Goal: Transaction & Acquisition: Purchase product/service

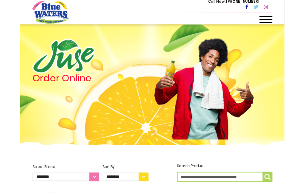
scroll to position [1, 0]
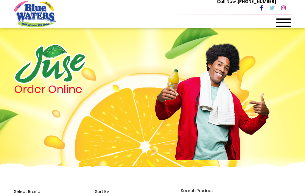
click at [283, 24] on div at bounding box center [283, 24] width 15 height 12
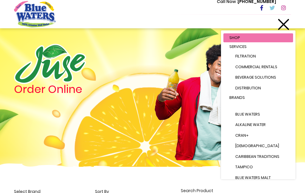
click at [254, 106] on li "Brands Blue Waters Alkaline Water Cran+ Juse Caribbean Traditions Tampico Blue …" at bounding box center [259, 145] width 70 height 104
click at [252, 111] on span "Blue Waters" at bounding box center [247, 114] width 25 height 6
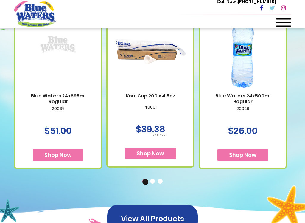
scroll to position [403, 0]
click at [247, 151] on span "Shop Now" at bounding box center [242, 154] width 27 height 7
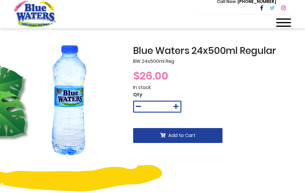
click at [173, 109] on icon at bounding box center [175, 107] width 5 height 6
click at [174, 107] on icon at bounding box center [175, 107] width 5 height 6
click at [173, 106] on button at bounding box center [176, 107] width 9 height 10
click at [173, 107] on button at bounding box center [176, 107] width 9 height 10
click at [173, 106] on button at bounding box center [176, 107] width 9 height 10
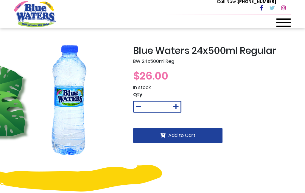
click at [173, 105] on button at bounding box center [176, 107] width 9 height 10
click at [174, 103] on button at bounding box center [176, 107] width 9 height 10
click at [173, 103] on button at bounding box center [176, 107] width 9 height 10
click at [173, 104] on button at bounding box center [176, 107] width 9 height 10
type input "**"
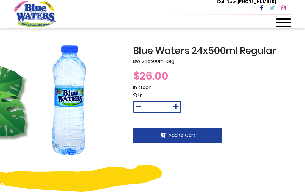
click at [201, 141] on button "Add to Cart" at bounding box center [177, 135] width 89 height 15
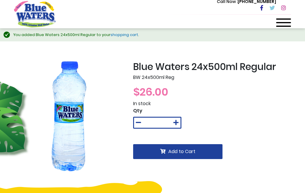
click at [206, 153] on button "Add to Cart" at bounding box center [177, 151] width 89 height 15
click at [286, 19] on span at bounding box center [283, 18] width 15 height 1
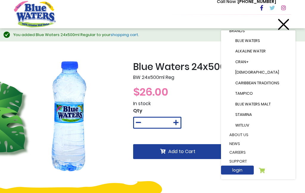
scroll to position [66, 0]
click at [265, 169] on icon at bounding box center [262, 170] width 6 height 5
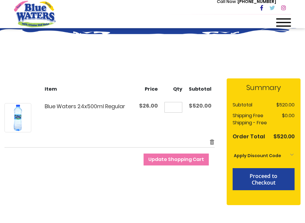
scroll to position [38, 0]
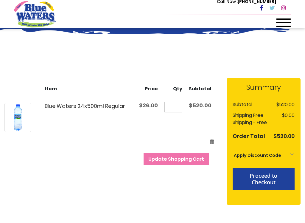
click at [189, 163] on button "Update Shopping Cart" at bounding box center [176, 159] width 65 height 12
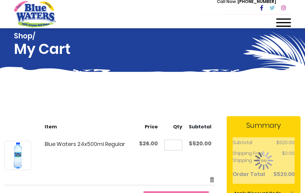
click at [181, 147] on input "**" at bounding box center [174, 145] width 18 height 11
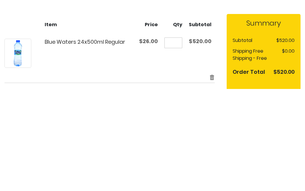
type input "*"
type input "**"
click at [210, 135] on td "$520.00" at bounding box center [200, 155] width 29 height 41
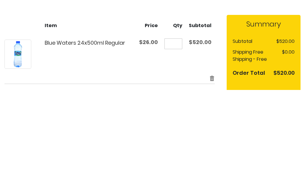
scroll to position [102, 0]
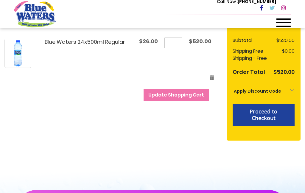
click at [193, 94] on span "Update Shopping Cart" at bounding box center [176, 95] width 56 height 7
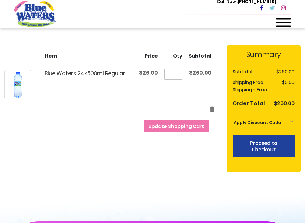
scroll to position [72, 0]
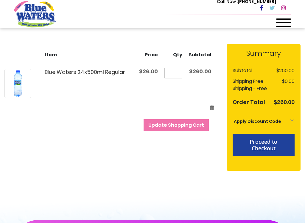
click at [278, 147] on button "Proceed to Checkout" at bounding box center [264, 145] width 62 height 22
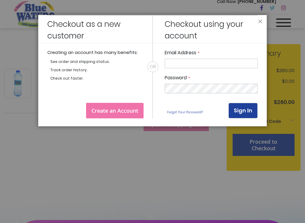
click at [161, 178] on div at bounding box center [152, 111] width 305 height 223
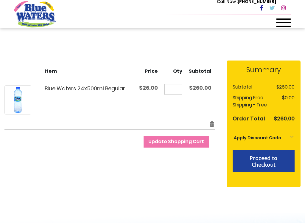
scroll to position [60, 0]
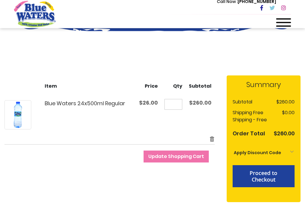
click at [275, 102] on td "$260.00" at bounding box center [283, 102] width 22 height 11
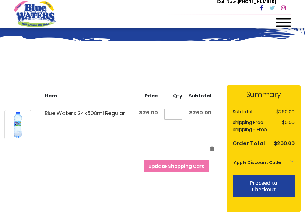
scroll to position [31, 0]
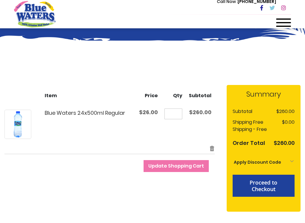
click at [210, 149] on link "Remove item" at bounding box center [212, 148] width 5 height 7
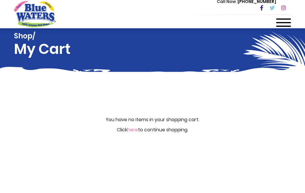
click at [286, 22] on span at bounding box center [283, 22] width 15 height 1
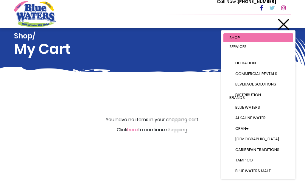
click at [244, 45] on span "Services" at bounding box center [238, 47] width 17 height 6
click at [257, 94] on span "Distribution" at bounding box center [248, 95] width 26 height 6
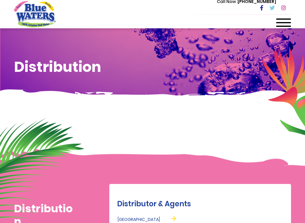
click at [289, 24] on div at bounding box center [283, 24] width 15 height 12
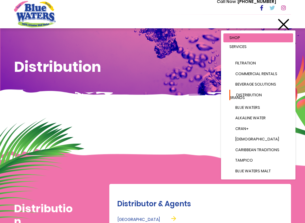
click at [239, 46] on span "Services" at bounding box center [238, 47] width 17 height 6
click at [245, 45] on span "Services" at bounding box center [238, 47] width 17 height 6
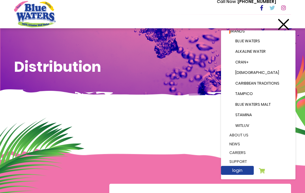
click at [287, 24] on div at bounding box center [283, 24] width 15 height 12
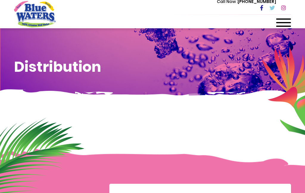
click at [288, 21] on div at bounding box center [283, 24] width 15 height 12
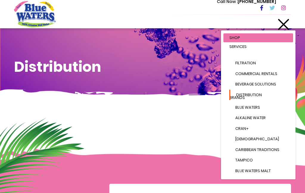
click at [241, 37] on link "Shop" at bounding box center [259, 37] width 70 height 9
click at [238, 37] on span "Shop" at bounding box center [235, 38] width 11 height 6
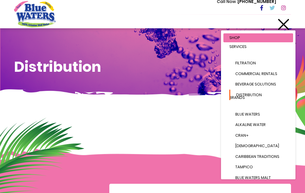
click at [250, 106] on li "Brands Blue Waters Alkaline Water Cran+ Juse Caribbean Traditions Tampico Blue …" at bounding box center [259, 145] width 70 height 104
click at [251, 106] on li "Brands Blue Waters Alkaline Water Cran+ Juse Caribbean Traditions Tampico Blue …" at bounding box center [259, 145] width 70 height 104
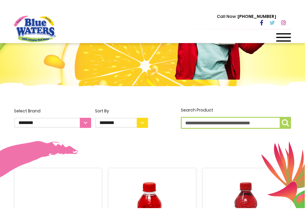
scroll to position [93, 0]
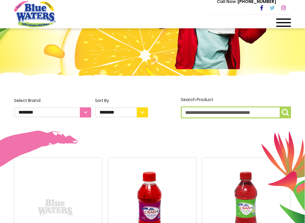
click at [143, 111] on select "**********" at bounding box center [121, 112] width 53 height 10
click at [83, 115] on select "**********" at bounding box center [52, 112] width 77 height 10
select select "**********"
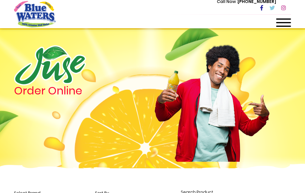
click at [283, 19] on span at bounding box center [283, 18] width 15 height 1
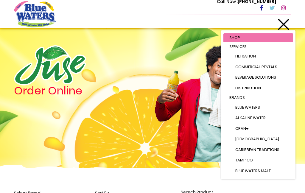
click at [241, 103] on li "Brands Blue Waters Alkaline Water Cran+ Juse Caribbean Traditions Tampico Blue …" at bounding box center [259, 145] width 70 height 104
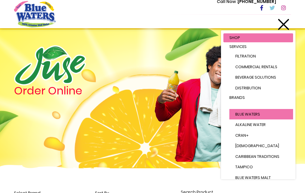
click at [243, 111] on span "Blue Waters" at bounding box center [247, 114] width 25 height 6
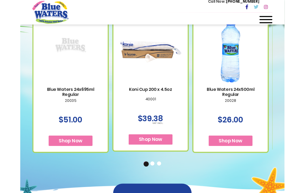
scroll to position [395, 0]
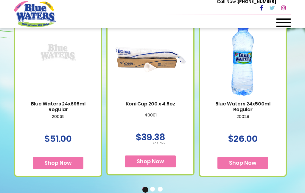
click at [244, 157] on button "Shop Now" at bounding box center [243, 163] width 51 height 12
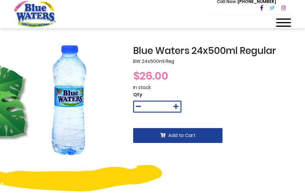
click at [178, 107] on icon at bounding box center [175, 107] width 5 height 6
click at [177, 103] on button at bounding box center [176, 107] width 9 height 10
click at [176, 102] on button at bounding box center [176, 107] width 9 height 10
click at [179, 102] on button at bounding box center [176, 107] width 9 height 10
click at [176, 102] on button at bounding box center [176, 107] width 9 height 10
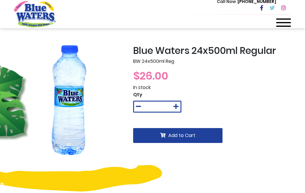
click at [175, 103] on button at bounding box center [176, 107] width 9 height 10
click at [176, 103] on button at bounding box center [176, 107] width 9 height 10
click at [176, 106] on icon at bounding box center [175, 107] width 5 height 6
type input "**"
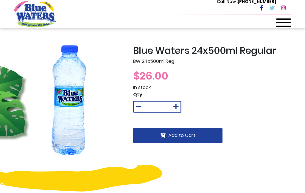
click at [203, 137] on button "Add to Cart" at bounding box center [177, 135] width 89 height 15
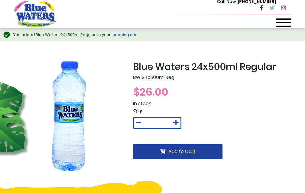
click at [287, 21] on div at bounding box center [283, 24] width 15 height 12
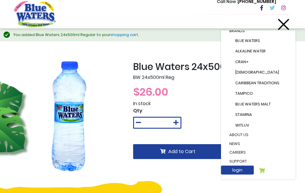
scroll to position [66, 0]
click at [265, 168] on icon at bounding box center [262, 170] width 6 height 5
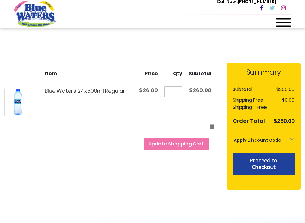
scroll to position [53, 0]
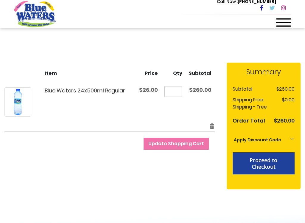
click at [290, 135] on div "Apply Discount Code" at bounding box center [264, 140] width 62 height 13
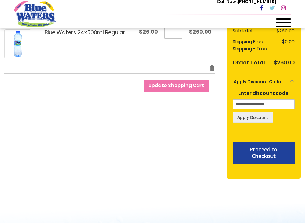
scroll to position [116, 0]
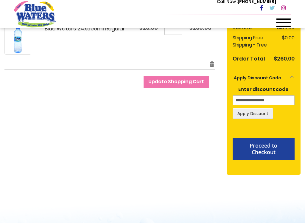
click at [279, 153] on button "Proceed to Checkout" at bounding box center [264, 149] width 62 height 22
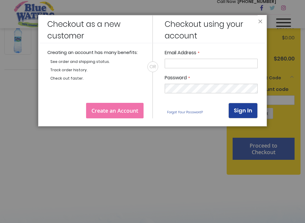
click at [125, 111] on span "Create an Account" at bounding box center [115, 110] width 47 height 7
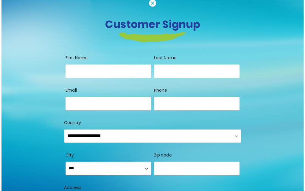
scroll to position [15, 0]
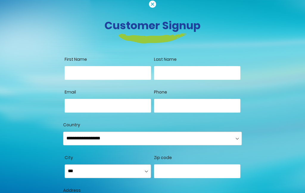
click at [75, 68] on input "First Name" at bounding box center [108, 73] width 86 height 14
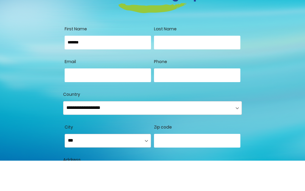
type input "******"
click at [209, 66] on input "Last Name" at bounding box center [197, 73] width 86 height 14
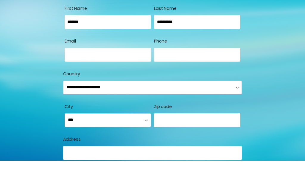
scroll to position [38, 0]
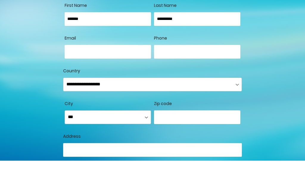
type input "*********"
click at [74, 75] on input "Email" at bounding box center [108, 82] width 86 height 14
type input "**********"
click at [219, 75] on input "Phone" at bounding box center [197, 82] width 86 height 14
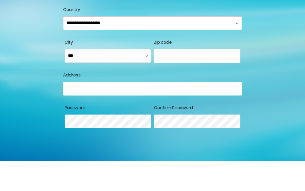
scroll to position [100, 0]
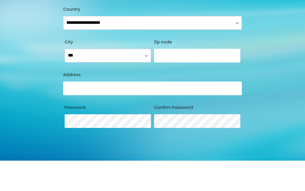
type input "**********"
click at [75, 79] on select "**********" at bounding box center [108, 86] width 86 height 14
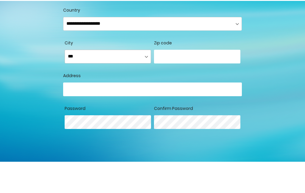
scroll to position [13, 0]
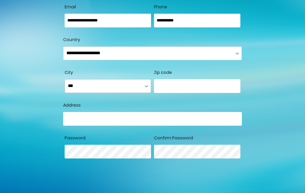
select select "********"
click at [212, 86] on input "number" at bounding box center [197, 86] width 86 height 14
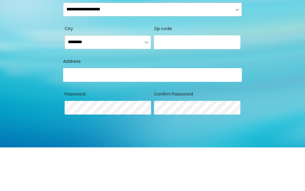
click at [277, 47] on div "Customer Signup First Name ****** Last Name ********* Allow remote shopping ass…" at bounding box center [153, 78] width 286 height 326
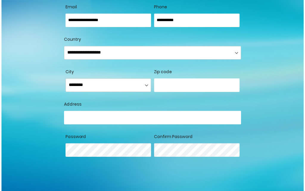
scroll to position [15, 0]
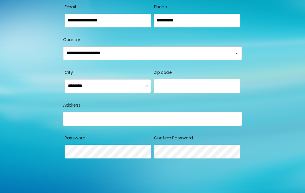
click at [200, 120] on input "Country" at bounding box center [152, 119] width 179 height 14
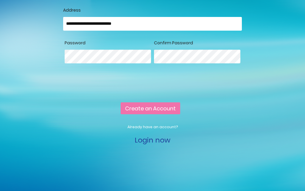
scroll to position [205, 0]
type input "**********"
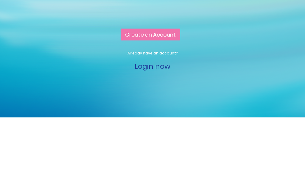
click at [165, 105] on span "Create an Account" at bounding box center [150, 108] width 51 height 7
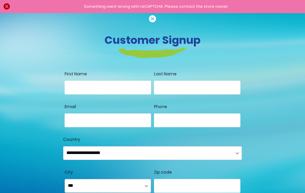
click at [13, 6] on div "Something went wrong with reCAPTCHA. Please contact the store owner." at bounding box center [156, 7] width 286 height 6
